Goal: Task Accomplishment & Management: Complete application form

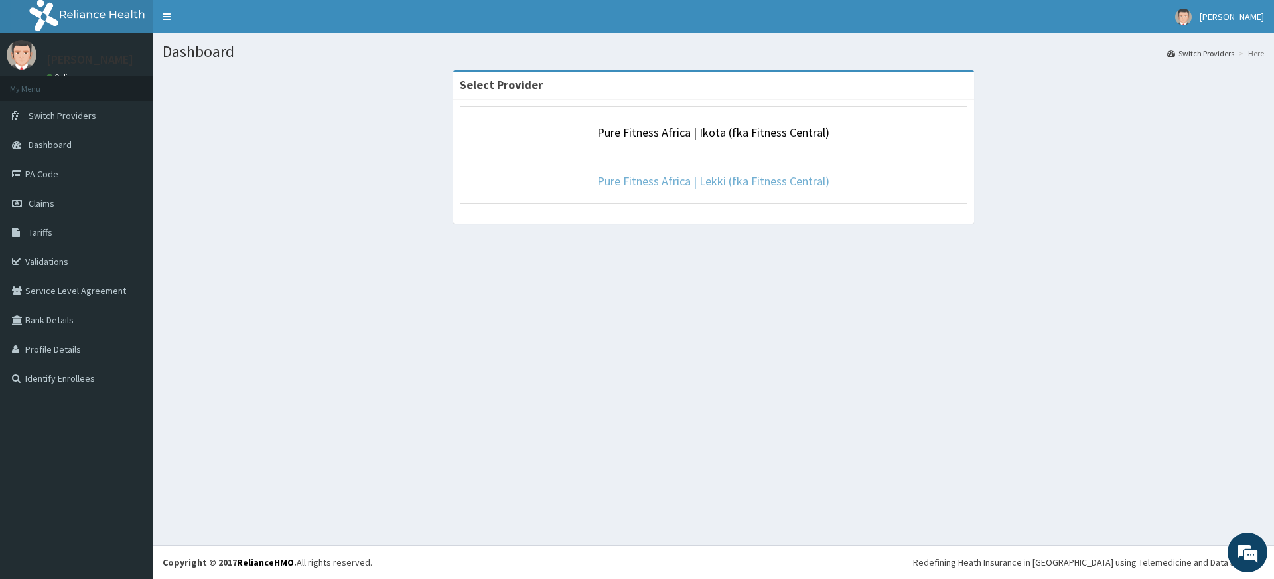
click at [648, 174] on link "Pure Fitness Africa | Lekki (fka Fitness Central)" at bounding box center [713, 180] width 232 height 15
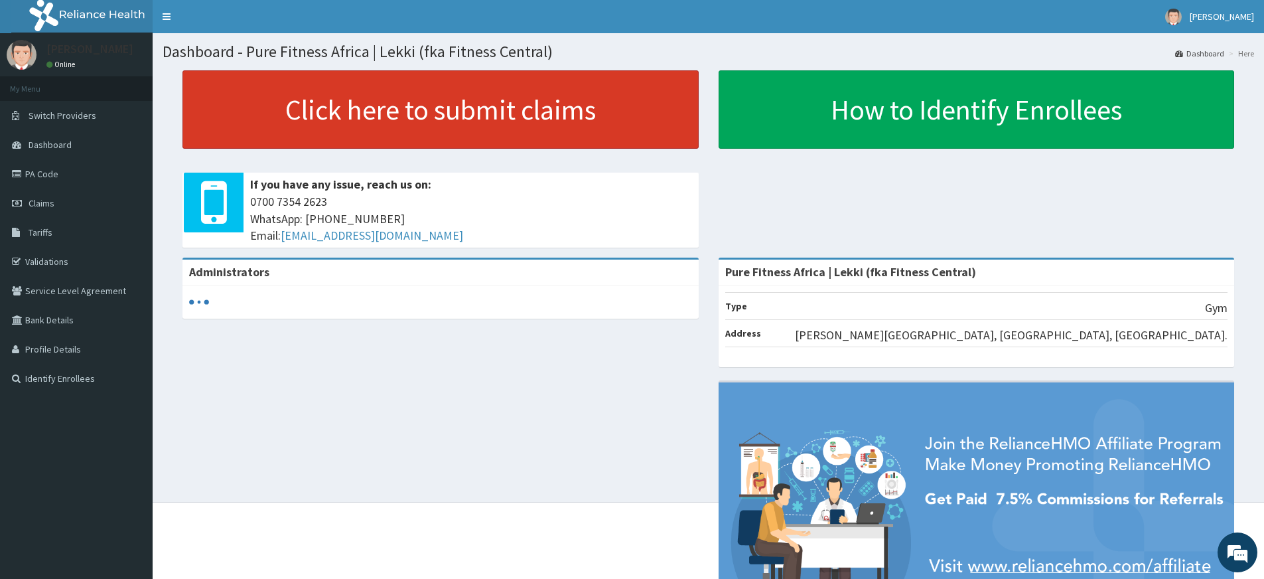
click at [462, 123] on link "Click here to submit claims" at bounding box center [440, 109] width 516 height 78
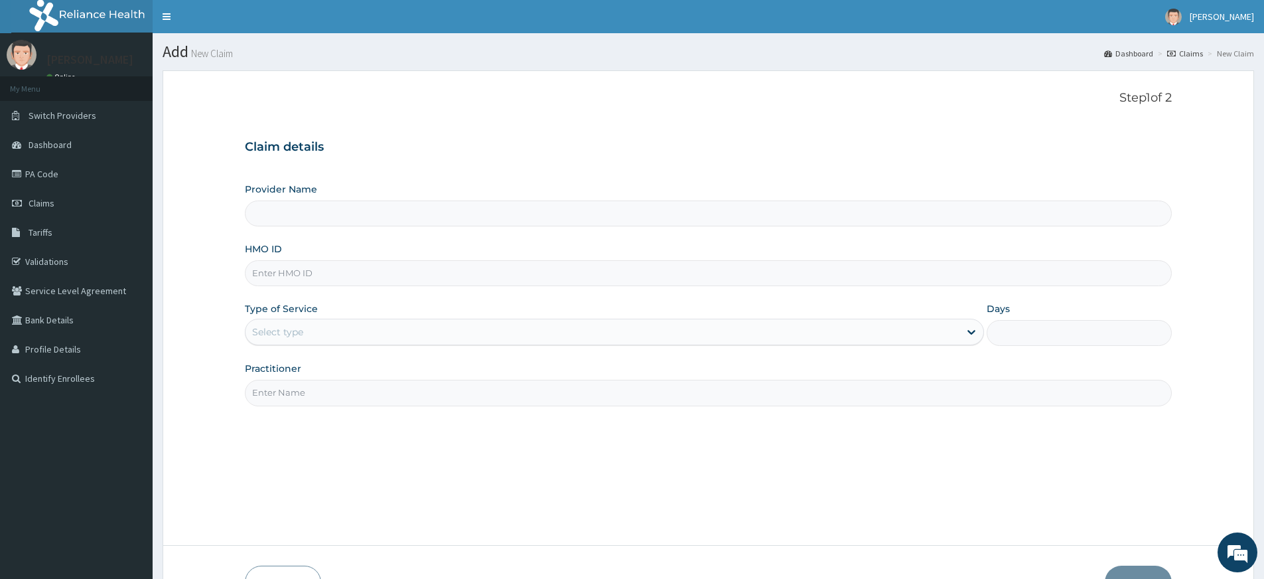
click at [473, 389] on input "Practitioner" at bounding box center [708, 392] width 927 height 26
type input "Pure Fitness Africa | Lekki (fka Fitness Central)"
type input "1"
type input "pure fitness africa"
click at [350, 265] on input "HMO ID" at bounding box center [708, 273] width 927 height 26
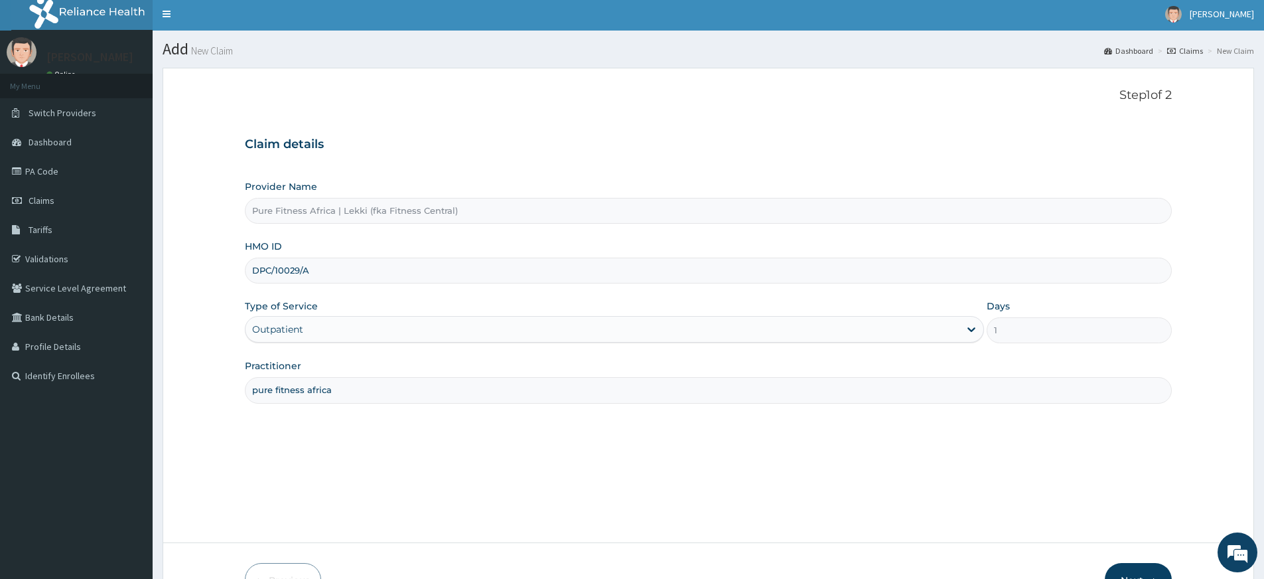
scroll to position [86, 0]
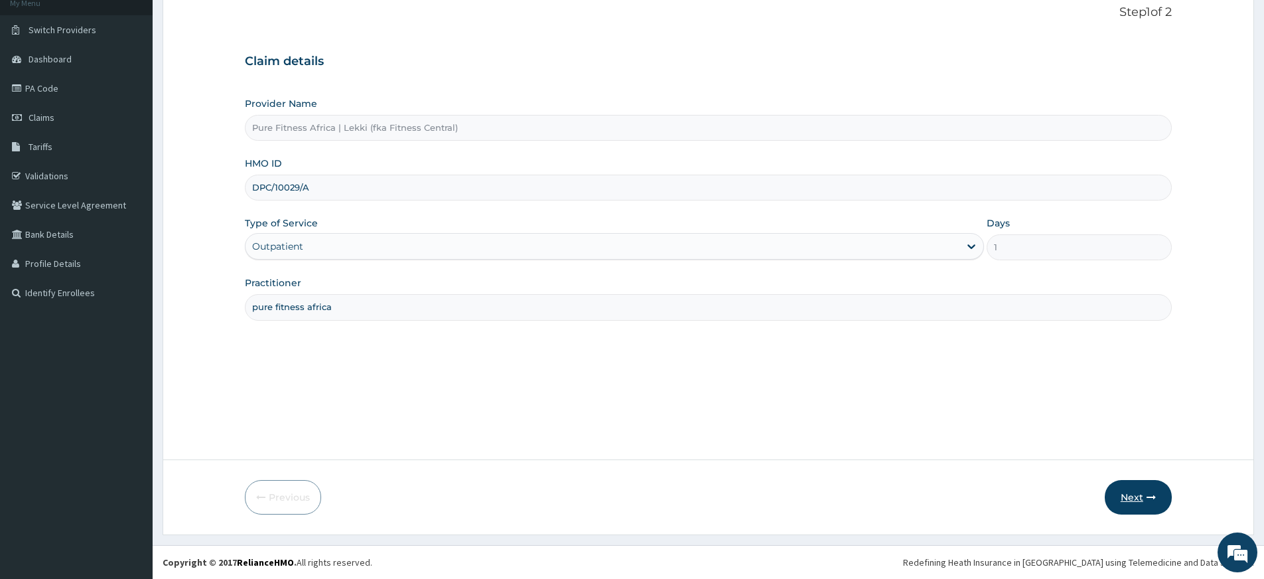
type input "DPC/10029/A"
click at [1145, 496] on button "Next" at bounding box center [1138, 497] width 67 height 34
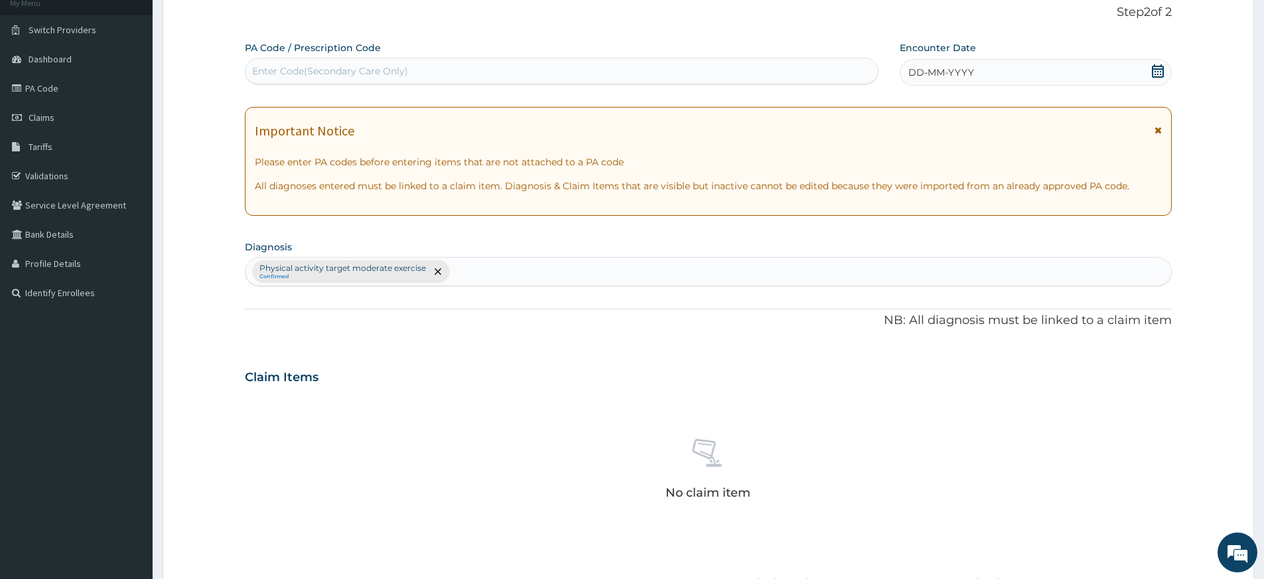
click at [1007, 72] on div "DD-MM-YYYY" at bounding box center [1035, 72] width 271 height 27
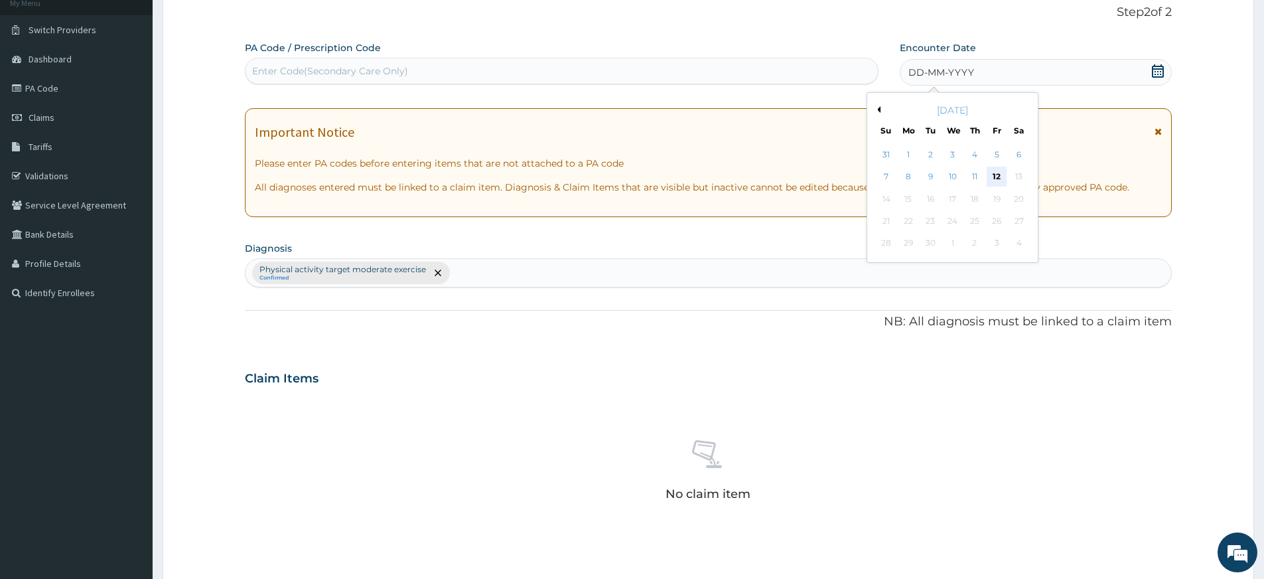
click at [996, 172] on div "12" at bounding box center [997, 177] width 20 height 20
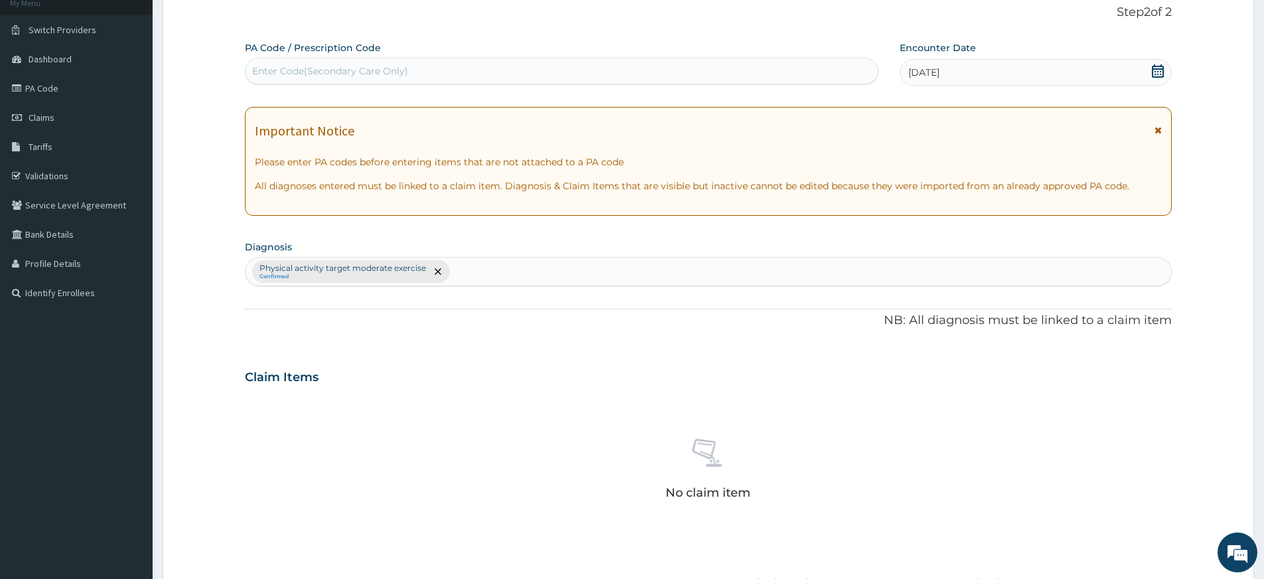
click at [660, 66] on div "Enter Code(Secondary Care Only)" at bounding box center [561, 70] width 632 height 21
type input "PA/CC09BF"
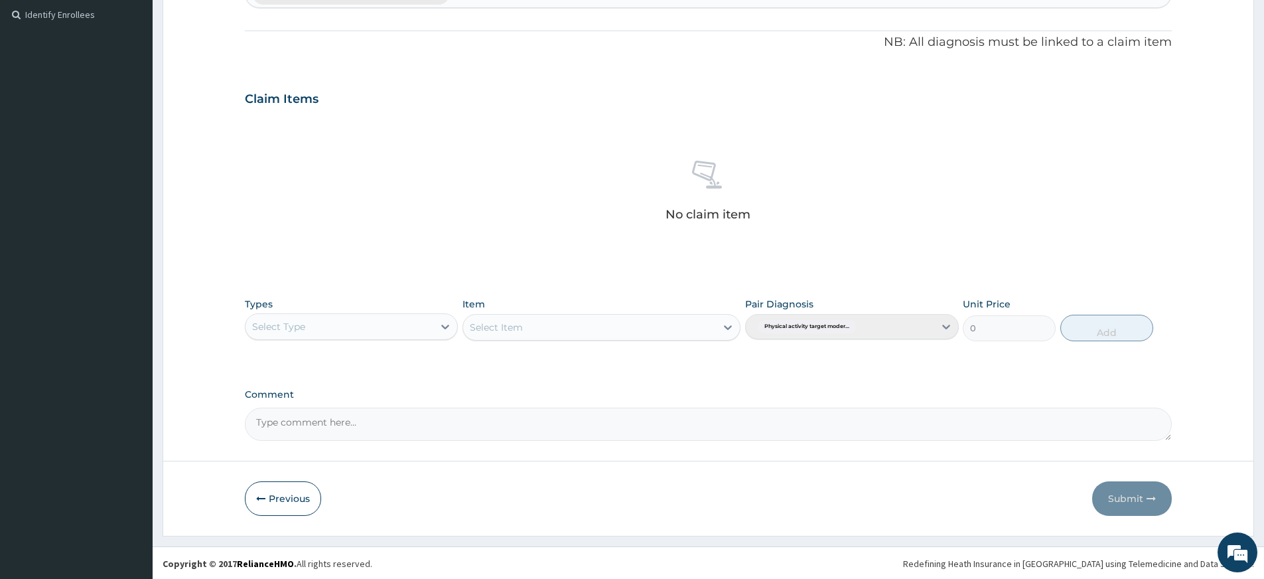
scroll to position [365, 0]
click at [413, 334] on div "Select Type" at bounding box center [339, 324] width 188 height 21
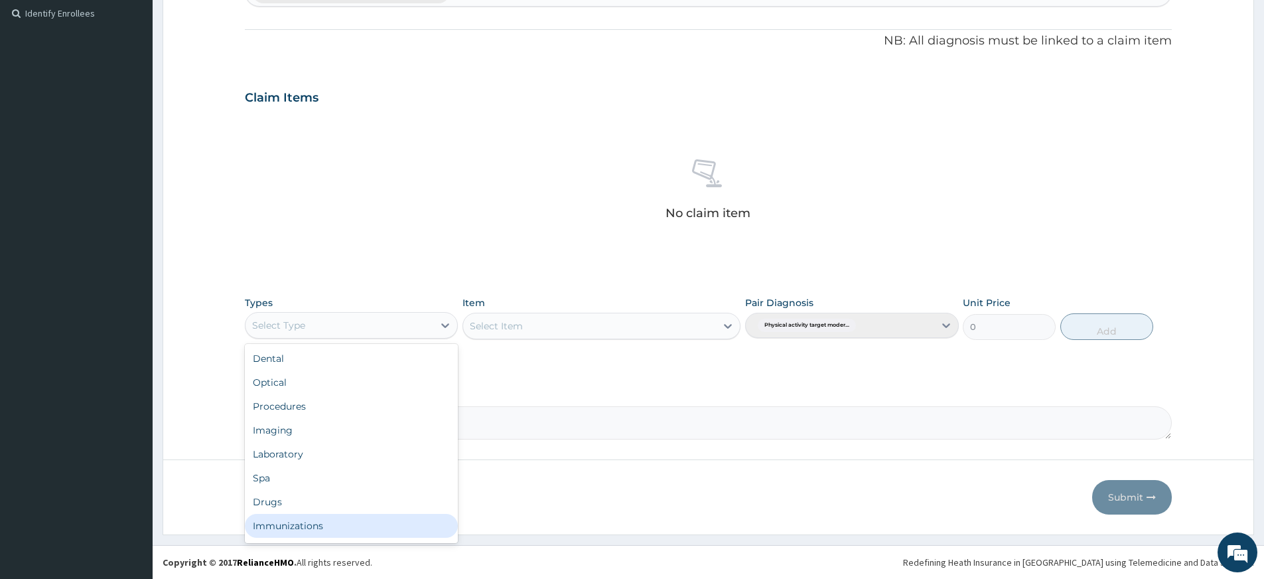
scroll to position [45, 0]
click at [414, 529] on div "Gym" at bounding box center [351, 528] width 213 height 24
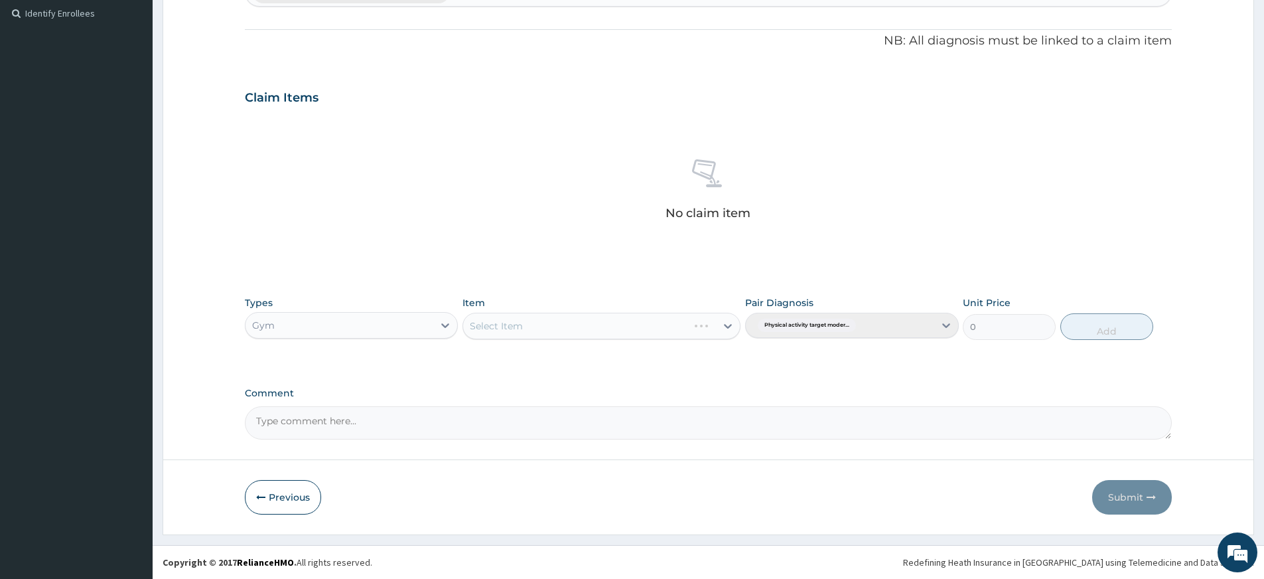
click at [547, 314] on div "Select Item" at bounding box center [601, 325] width 278 height 27
click at [555, 324] on div "Select Item" at bounding box center [589, 325] width 253 height 21
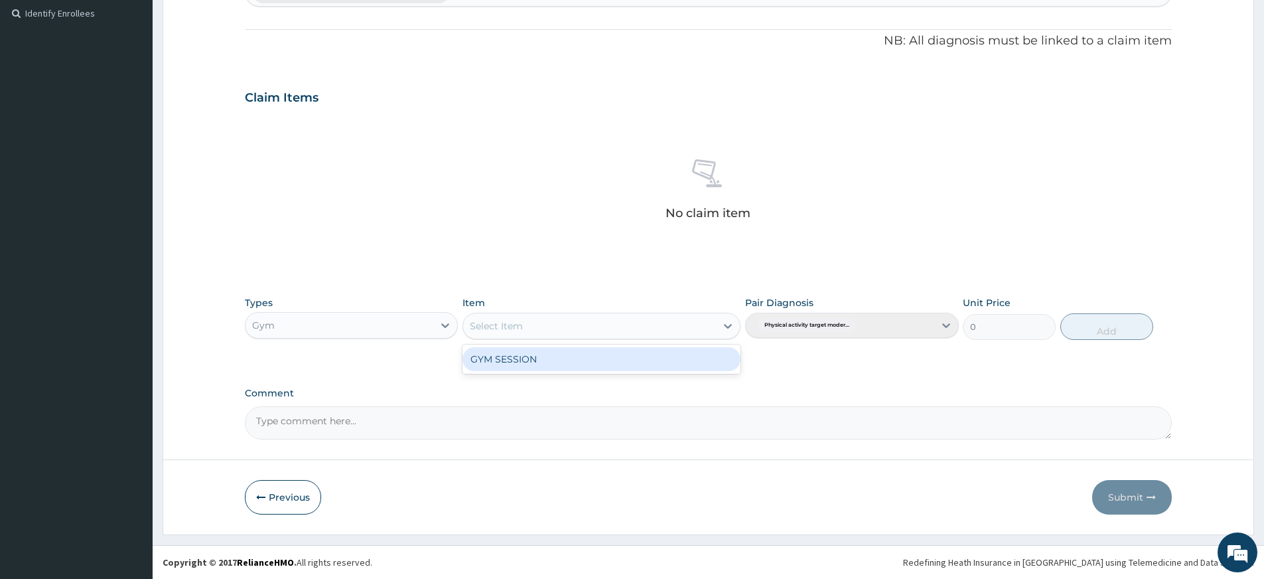
click at [555, 364] on div "GYM SESSION" at bounding box center [601, 359] width 278 height 24
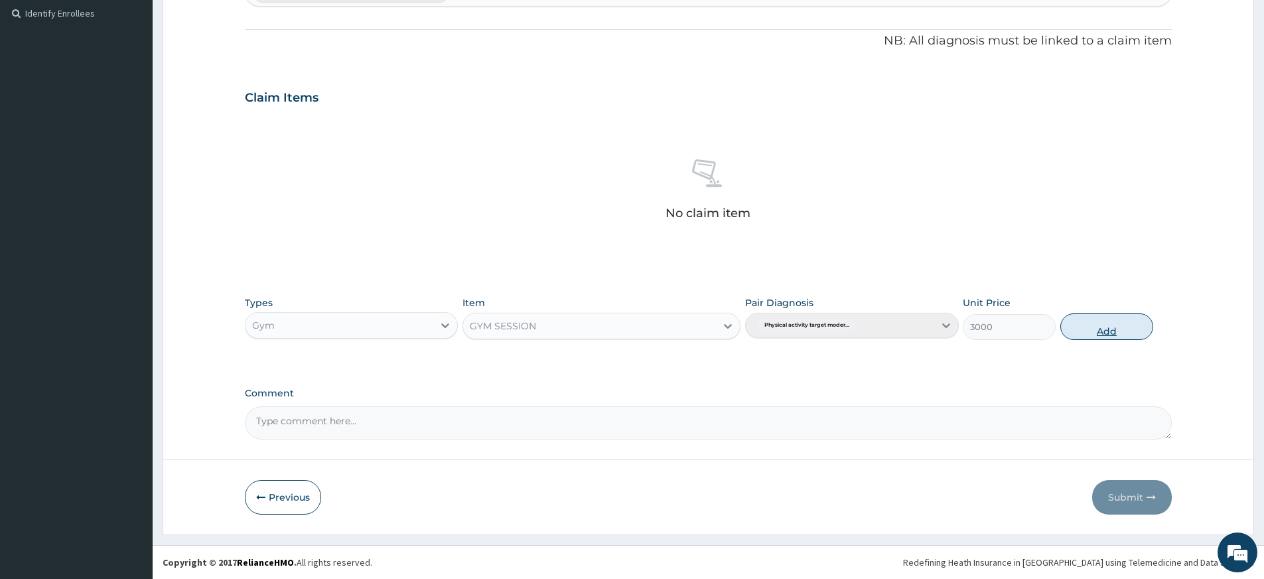
click at [1139, 318] on button "Add" at bounding box center [1106, 326] width 93 height 27
type input "0"
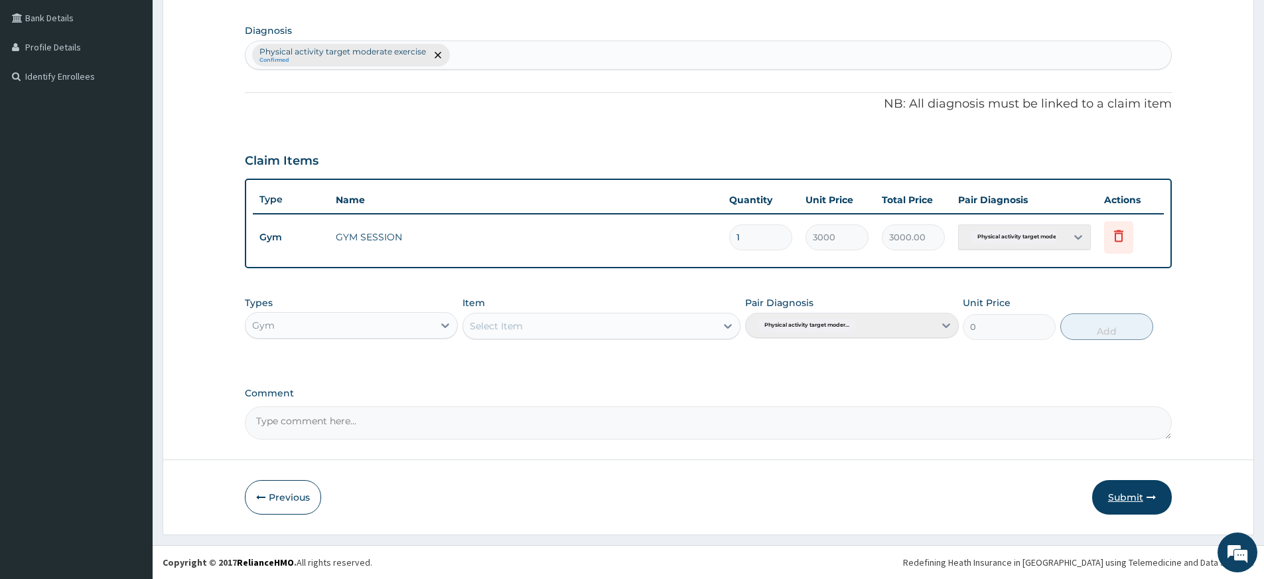
click at [1139, 504] on button "Submit" at bounding box center [1132, 497] width 80 height 34
